Goal: Task Accomplishment & Management: Manage account settings

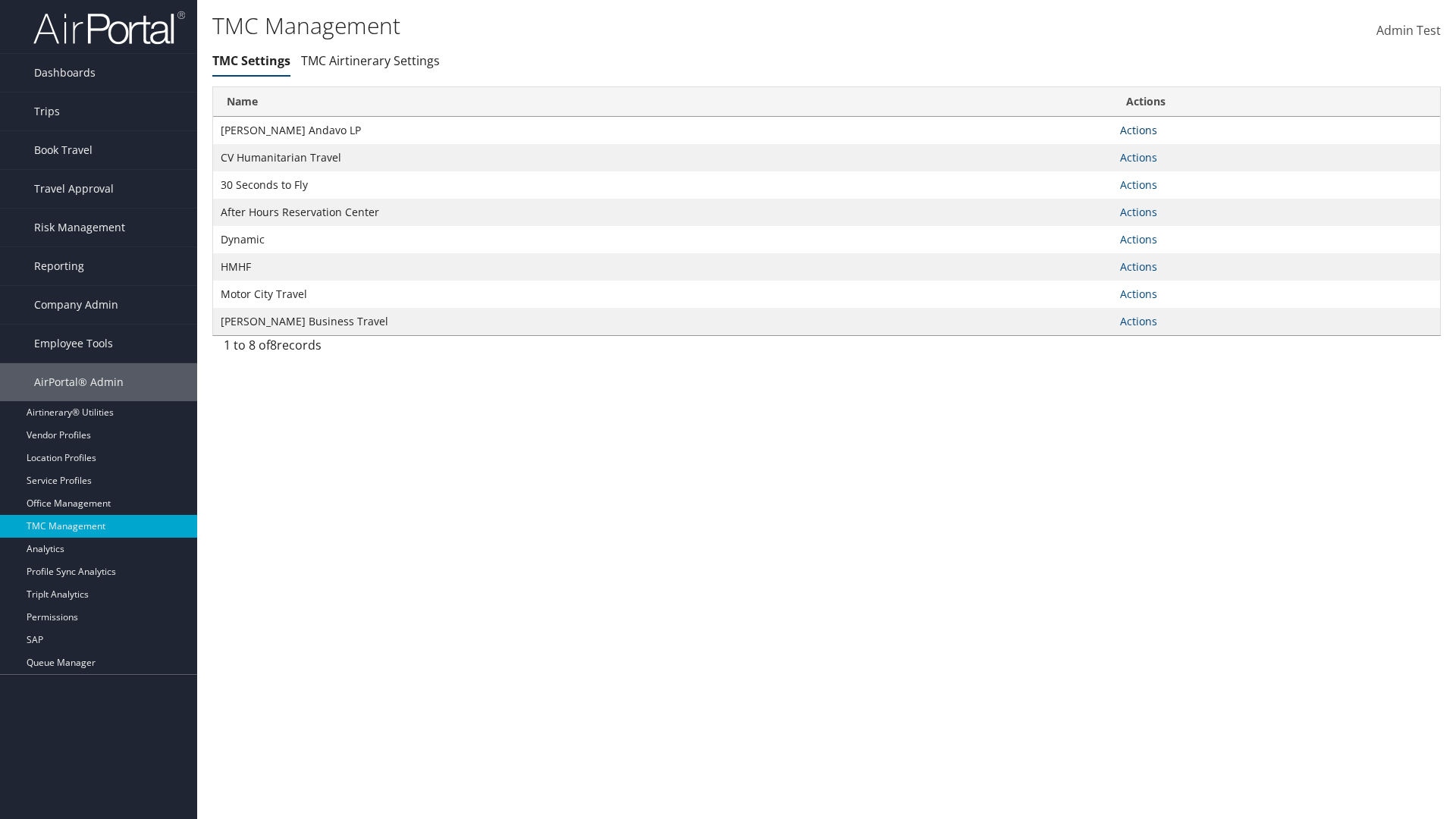
click at [1138, 130] on link "Actions" at bounding box center [1139, 130] width 37 height 15
click at [1090, 152] on link "Update TMC settings" at bounding box center [1090, 153] width 125 height 26
select select "183"
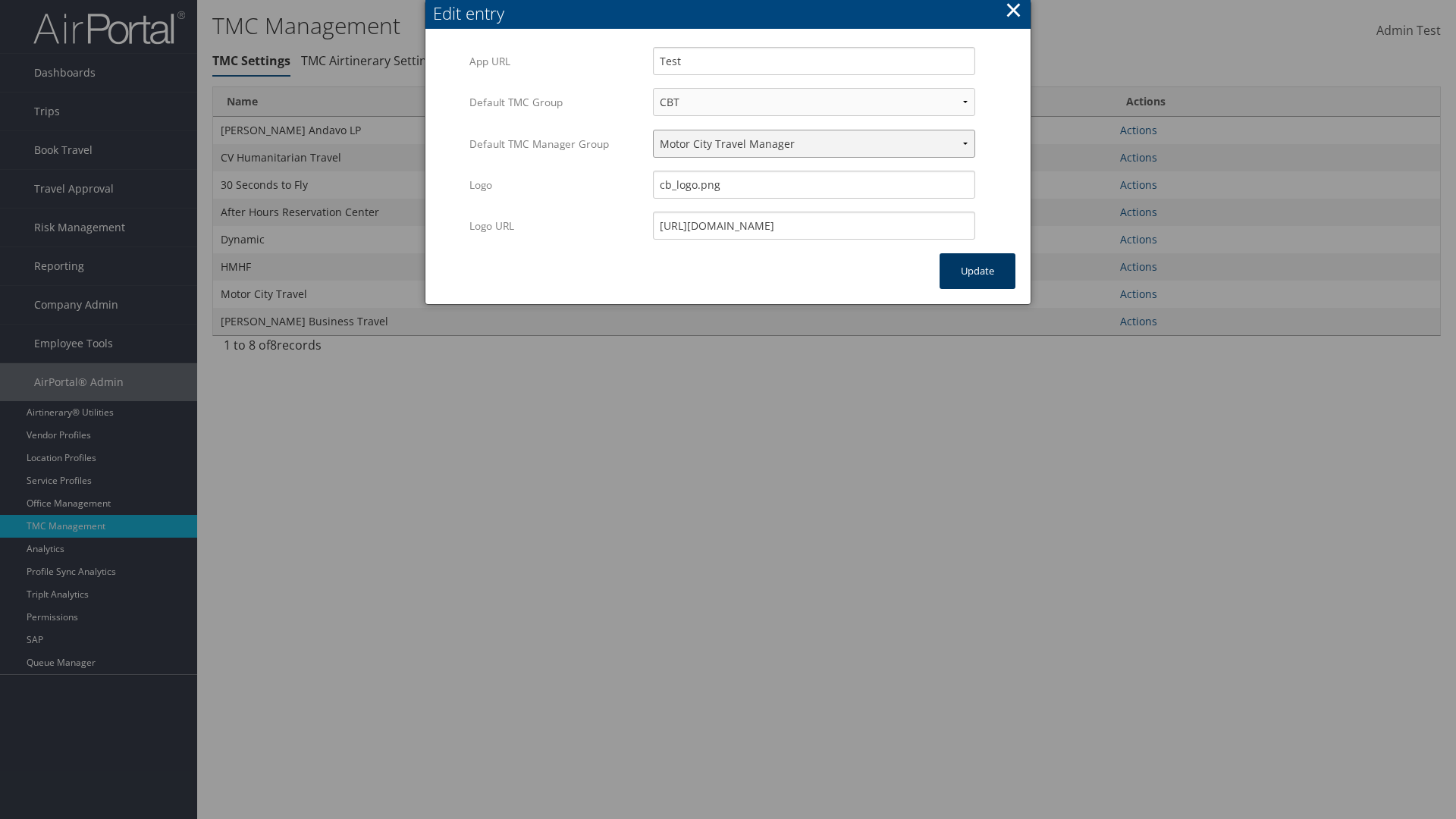
click at [814, 144] on select "Travel Manager HMHF Travel Manager Motor City Travel Manager" at bounding box center [813, 144] width 322 height 28
select select "113"
click at [977, 271] on button "Update" at bounding box center [977, 271] width 75 height 36
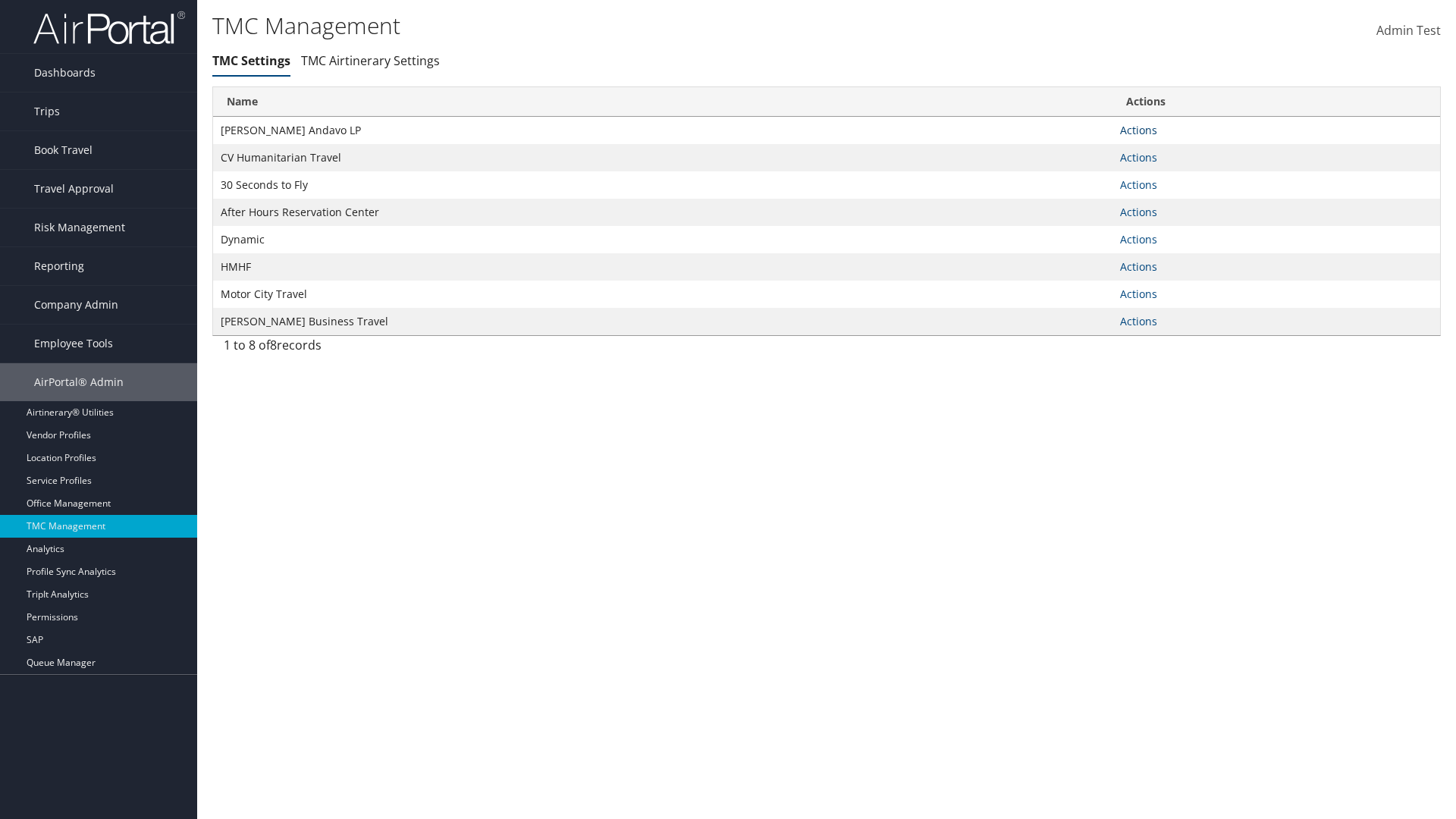
click at [1138, 130] on link "Actions" at bounding box center [1139, 130] width 37 height 15
click at [1090, 152] on link "Update TMC settings" at bounding box center [1090, 153] width 125 height 26
select select "183"
select select "113"
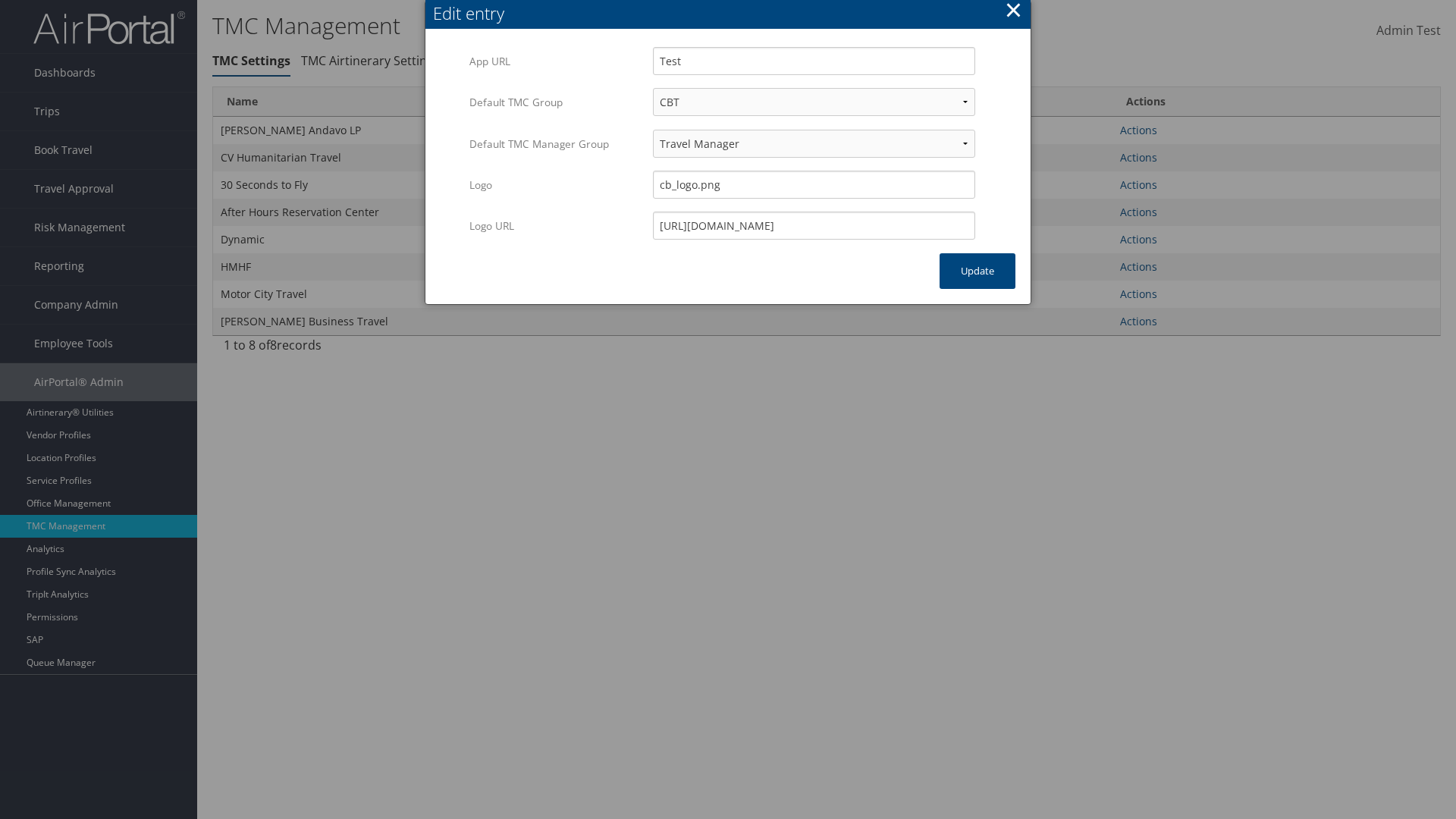
click at [1013, 12] on button "×" at bounding box center [1013, 9] width 17 height 30
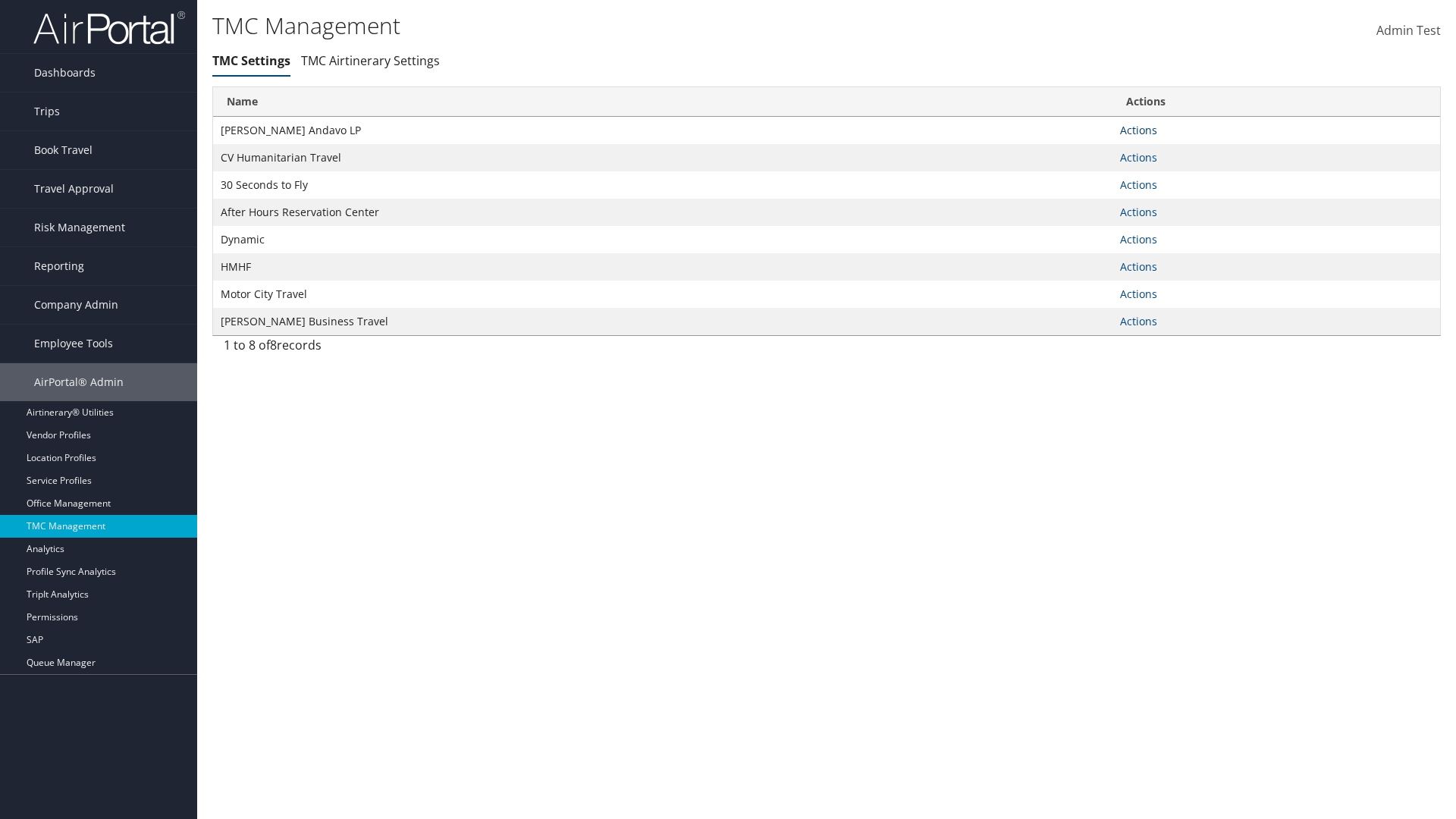
click at [1138, 130] on link "Actions" at bounding box center [1139, 130] width 37 height 15
click at [1090, 152] on link "Update TMC settings" at bounding box center [1090, 153] width 125 height 26
select select "183"
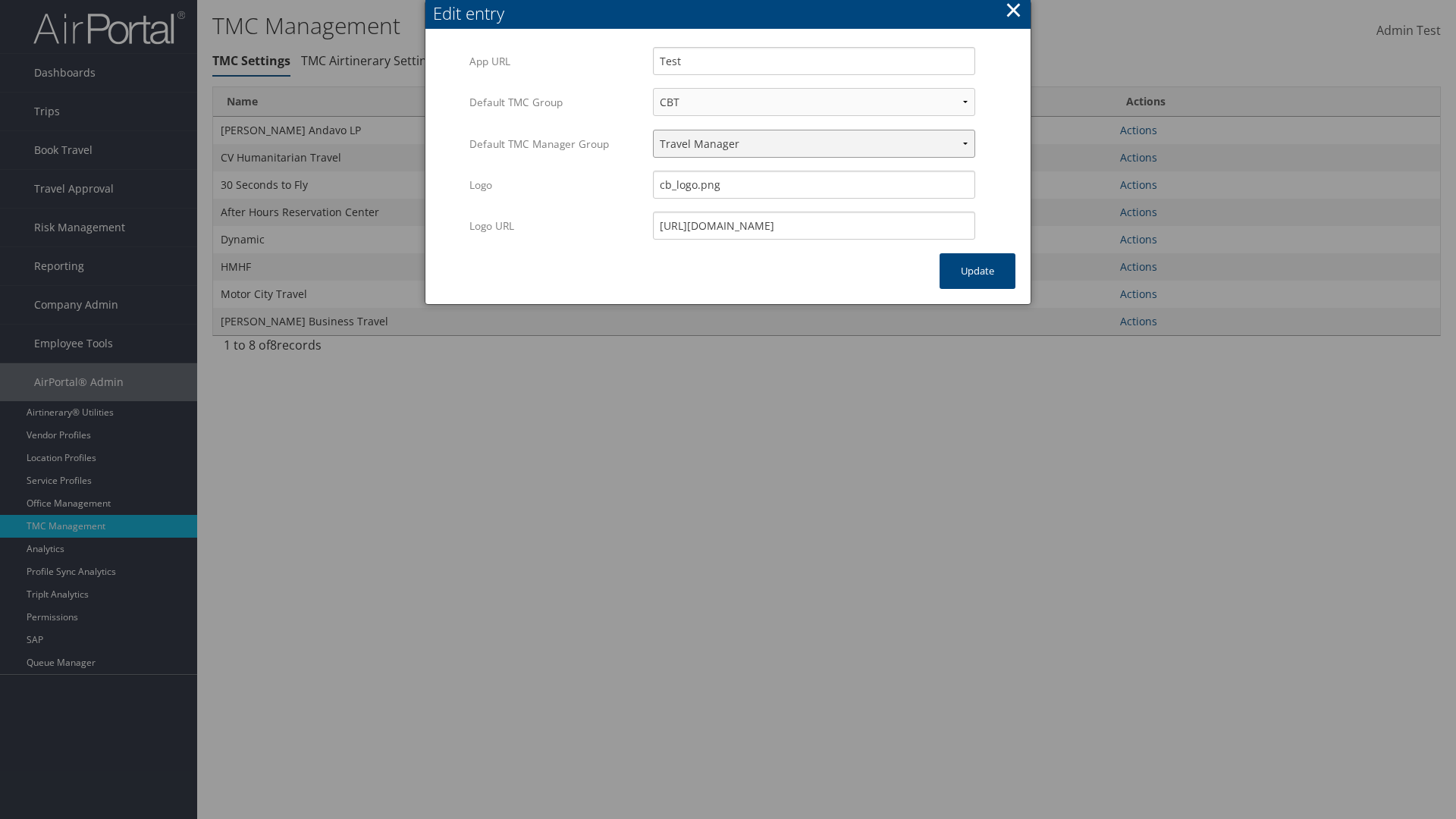
click at [814, 144] on select "Travel Manager HMHF Travel Manager Motor City Travel Manager" at bounding box center [813, 144] width 322 height 28
select select "236"
click at [977, 271] on button "Update" at bounding box center [977, 271] width 75 height 36
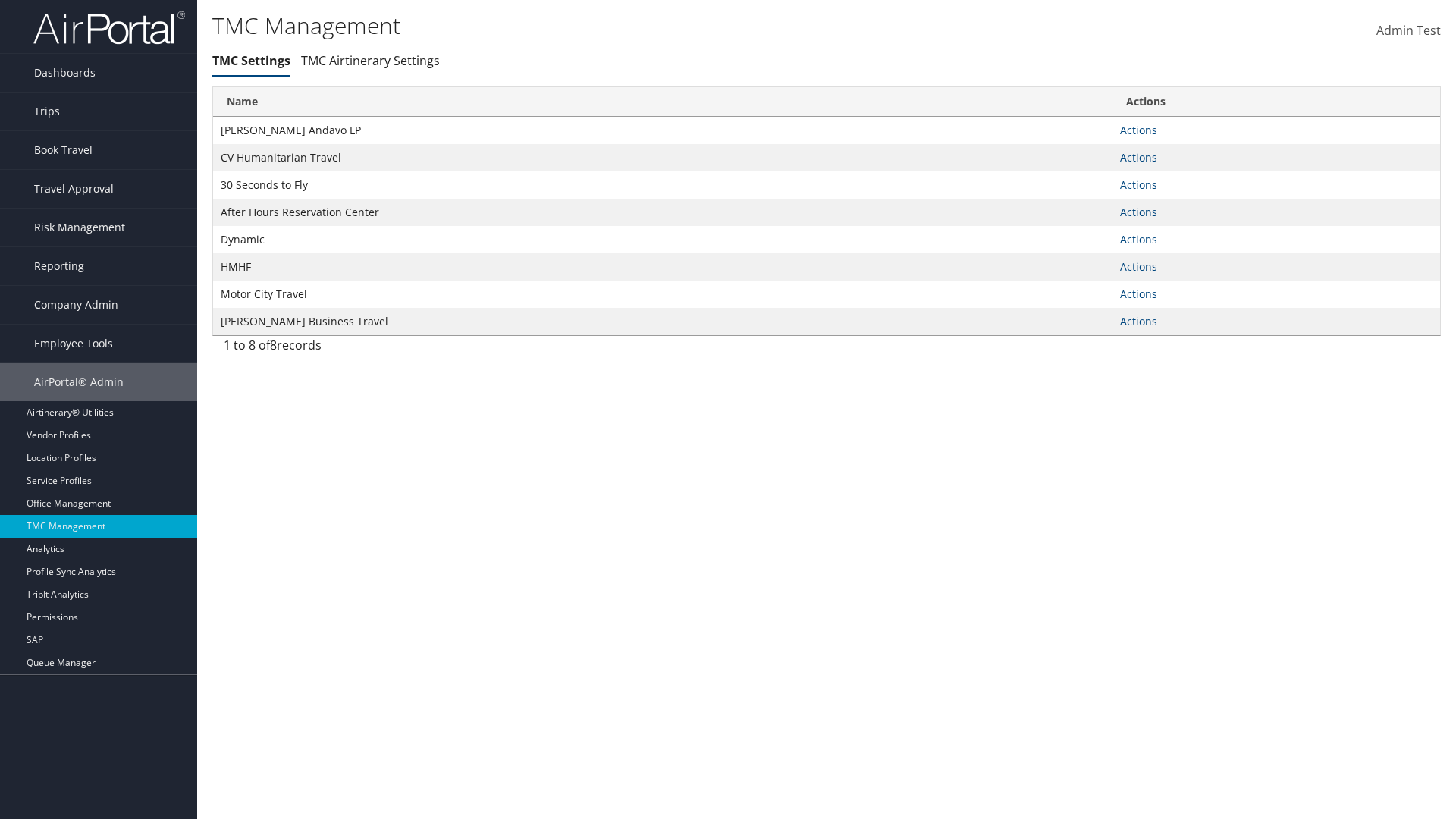
click at [1138, 130] on link "Actions" at bounding box center [1139, 130] width 37 height 15
click at [0, 0] on link "Update TMC settings" at bounding box center [0, 0] width 0 height 0
select select "183"
select select "236"
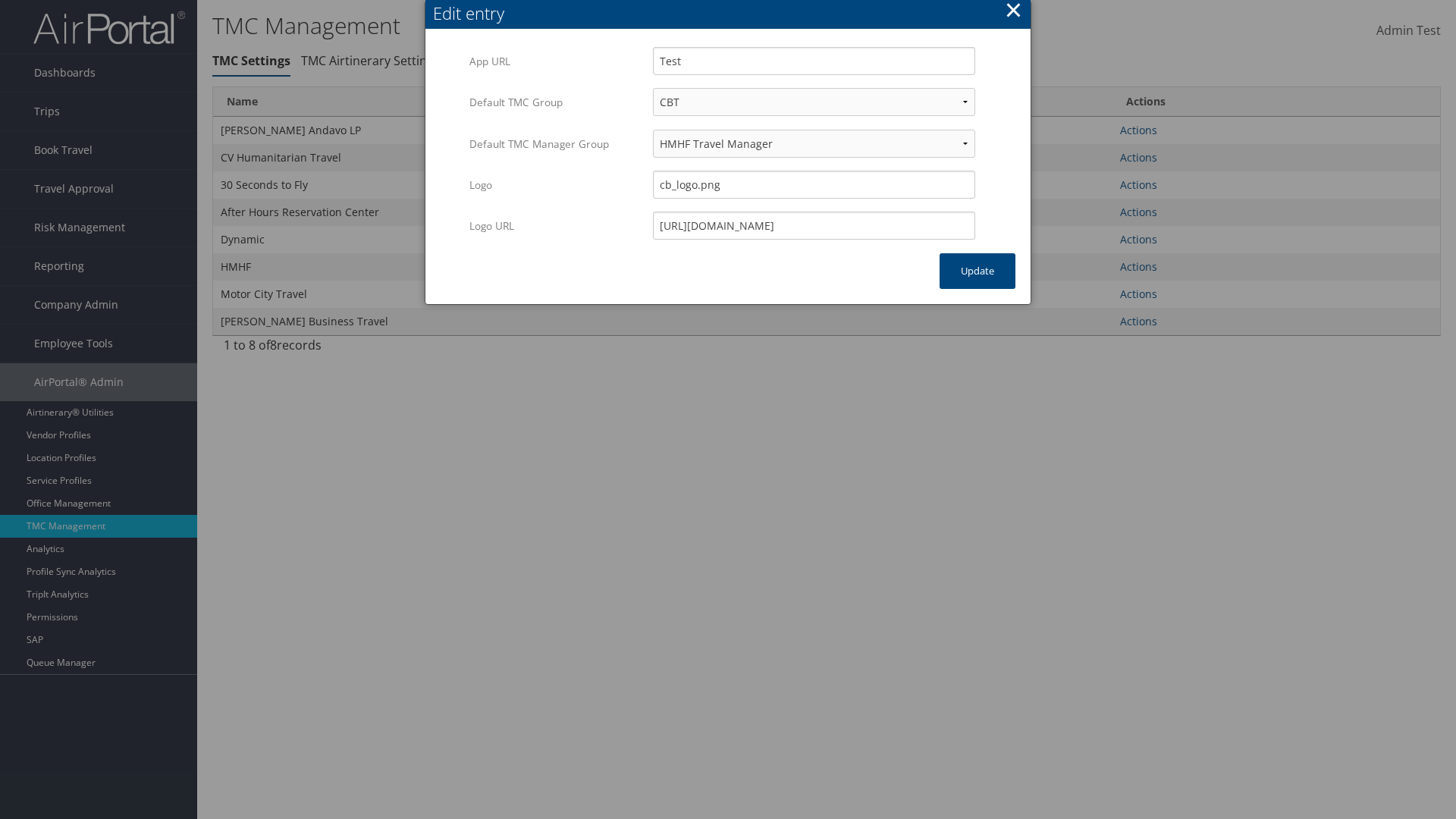
click at [1013, 12] on button "×" at bounding box center [1013, 9] width 17 height 30
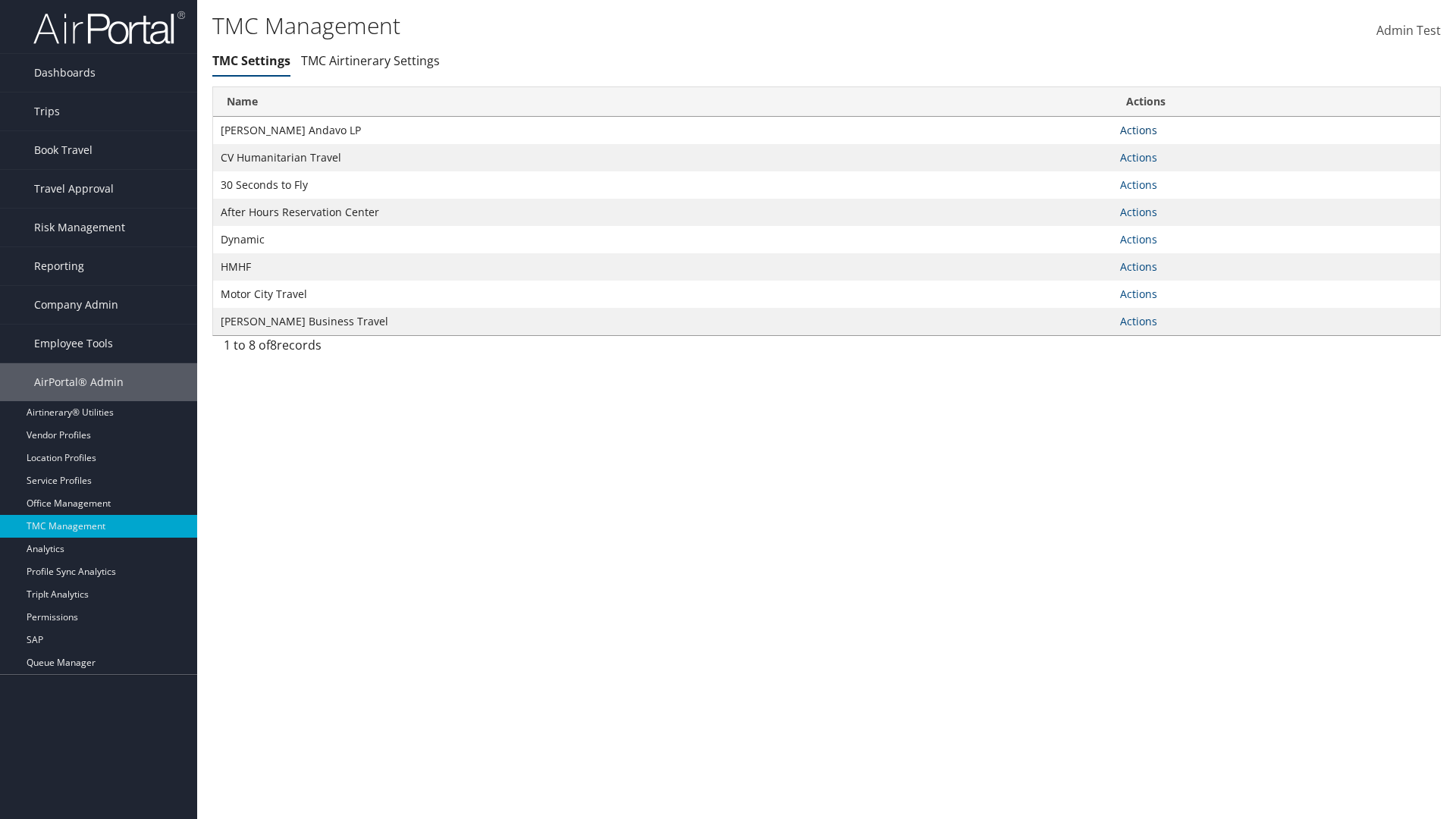
click at [1138, 130] on link "Actions" at bounding box center [1139, 130] width 37 height 15
click at [0, 0] on link "Update TMC settings" at bounding box center [0, 0] width 0 height 0
select select "183"
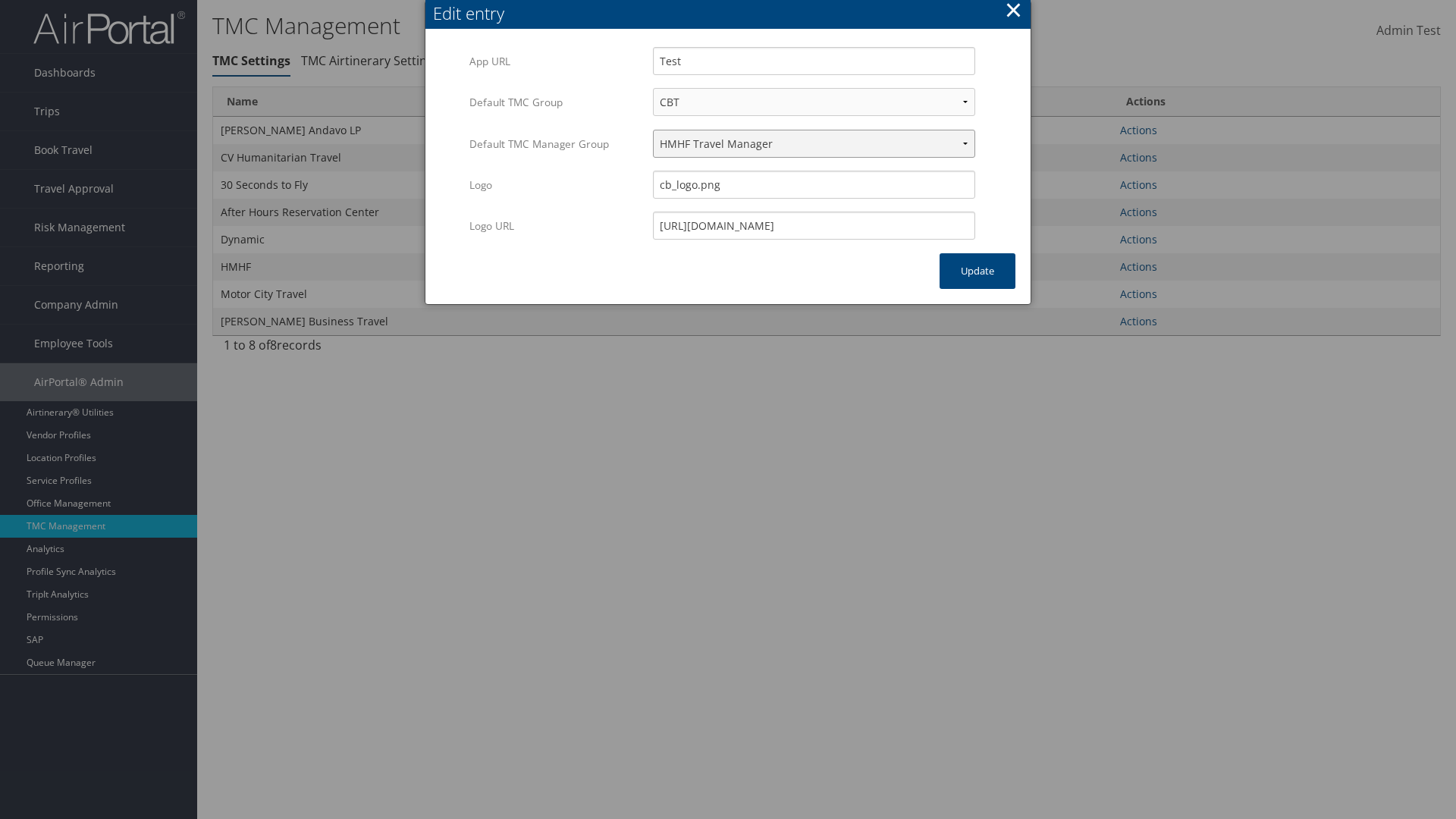
click at [814, 144] on select "Travel Manager HMHF Travel Manager Motor City Travel Manager" at bounding box center [813, 144] width 322 height 28
select select "240"
click at [977, 271] on button "Update" at bounding box center [977, 271] width 75 height 36
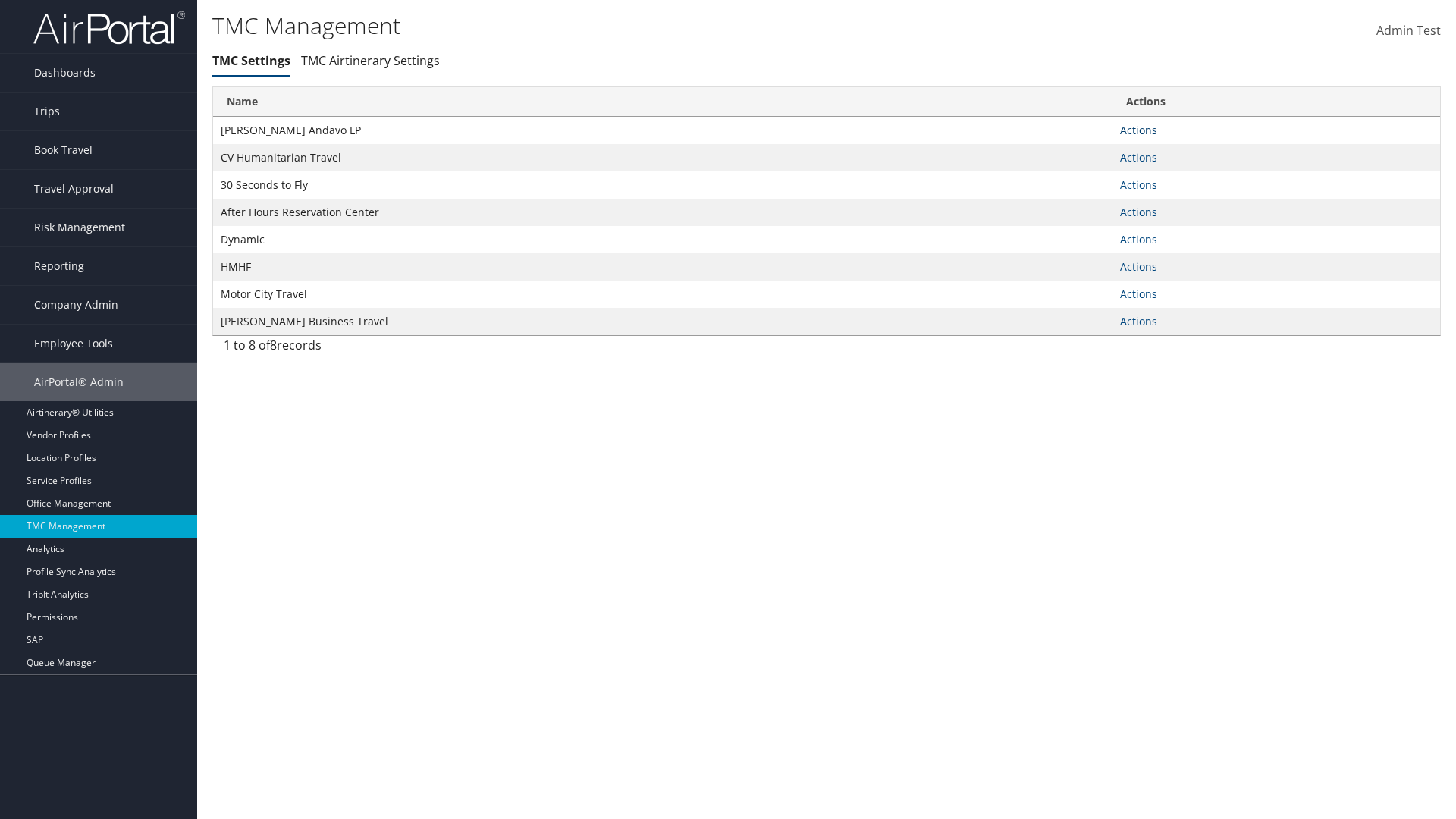
click at [1138, 130] on link "Actions" at bounding box center [1139, 130] width 37 height 15
click at [1090, 152] on link "Update TMC settings" at bounding box center [1090, 153] width 125 height 26
select select "183"
select select "240"
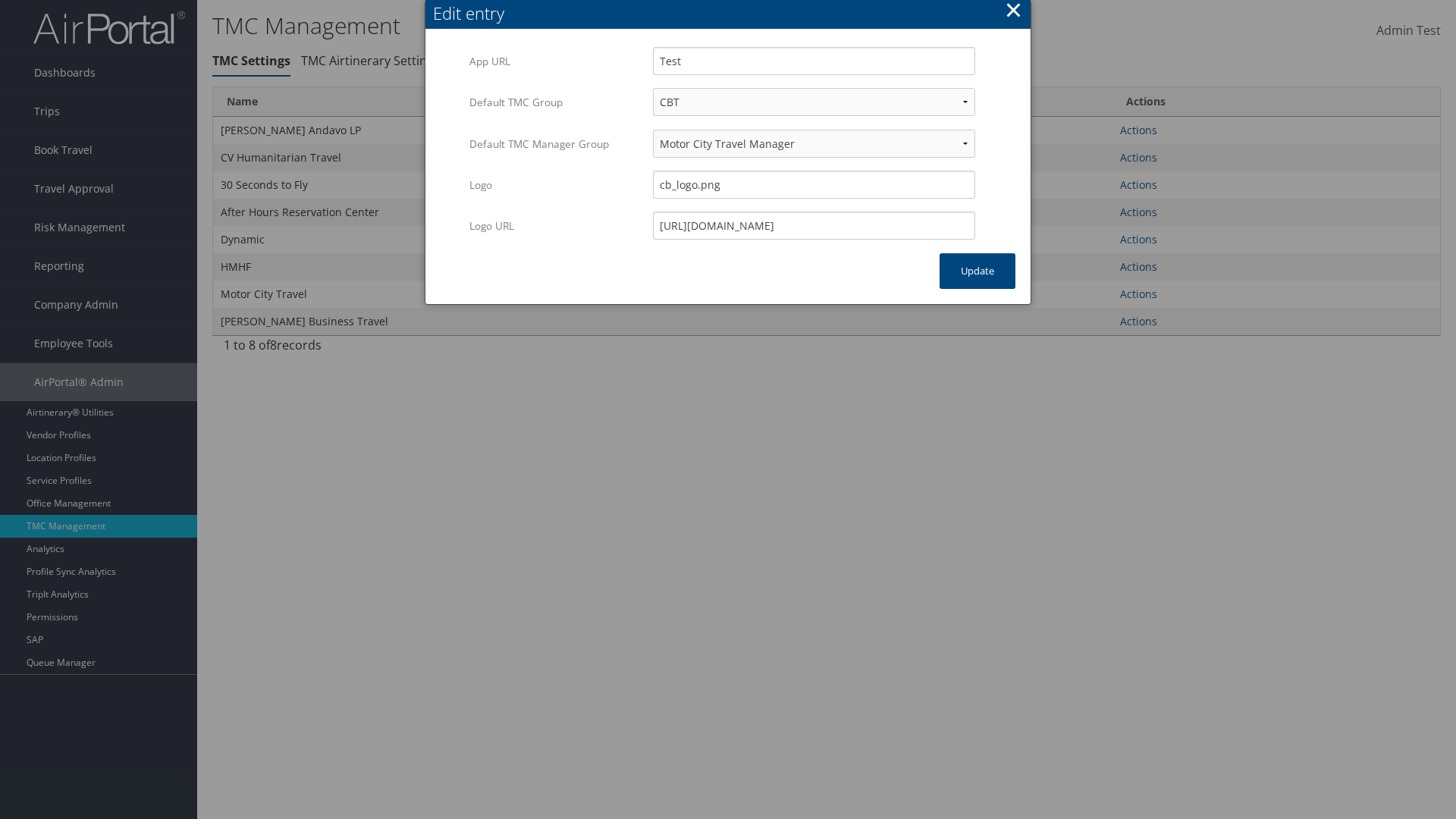
click at [1013, 12] on button "×" at bounding box center [1013, 9] width 17 height 30
